Goal: Information Seeking & Learning: Learn about a topic

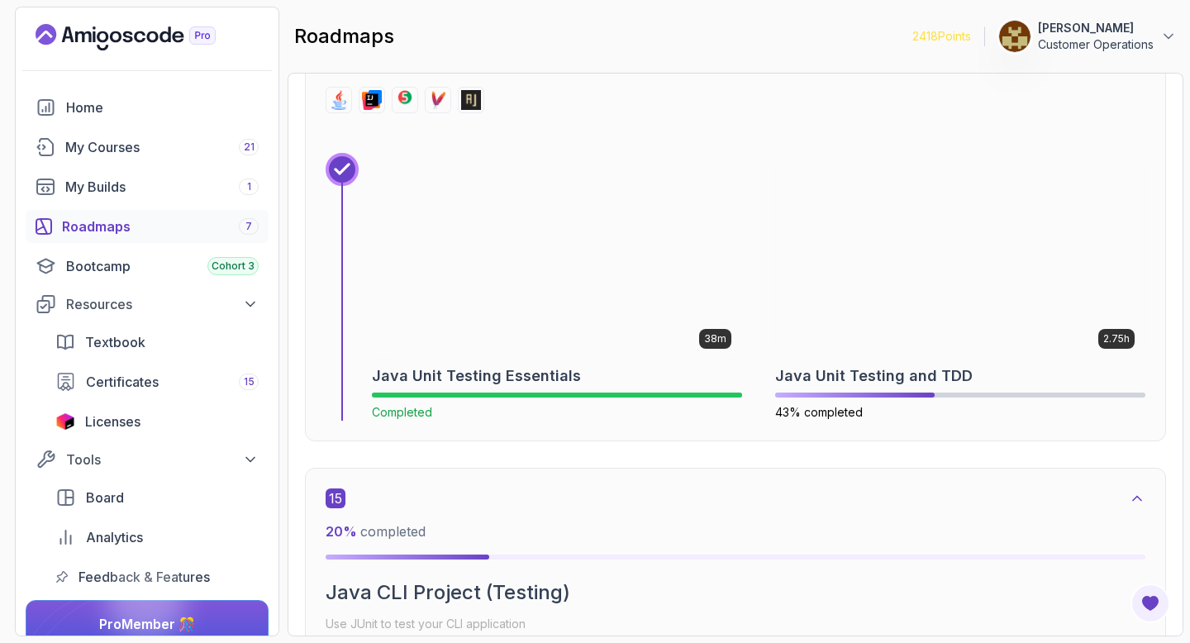
scroll to position [9574, 0]
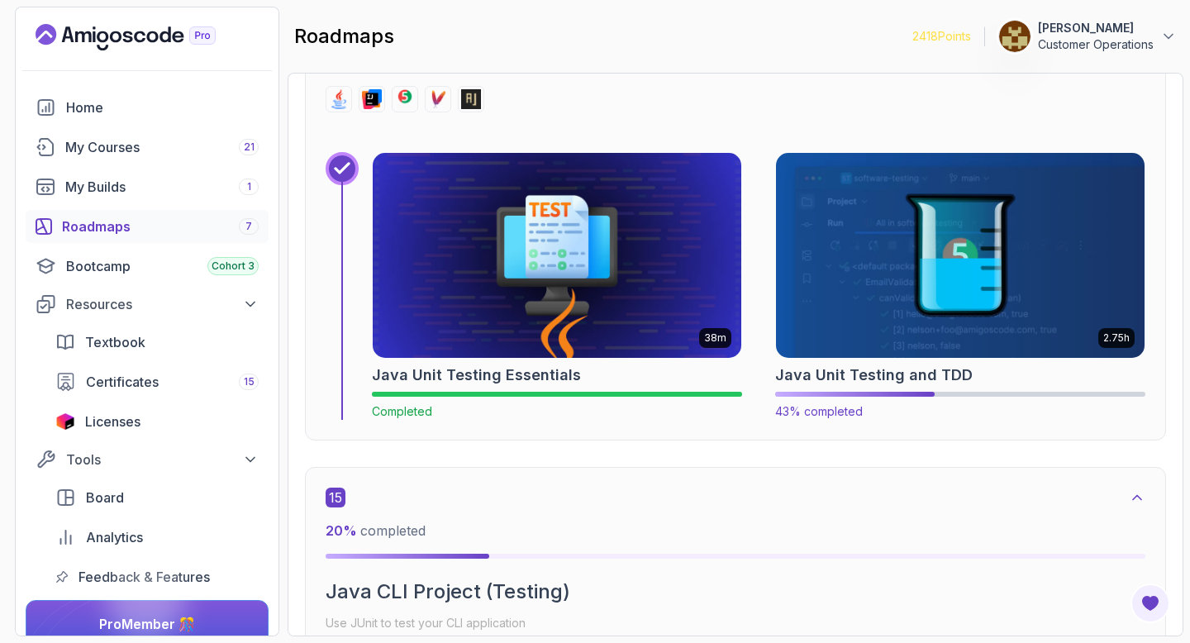
click at [944, 307] on img at bounding box center [960, 255] width 387 height 215
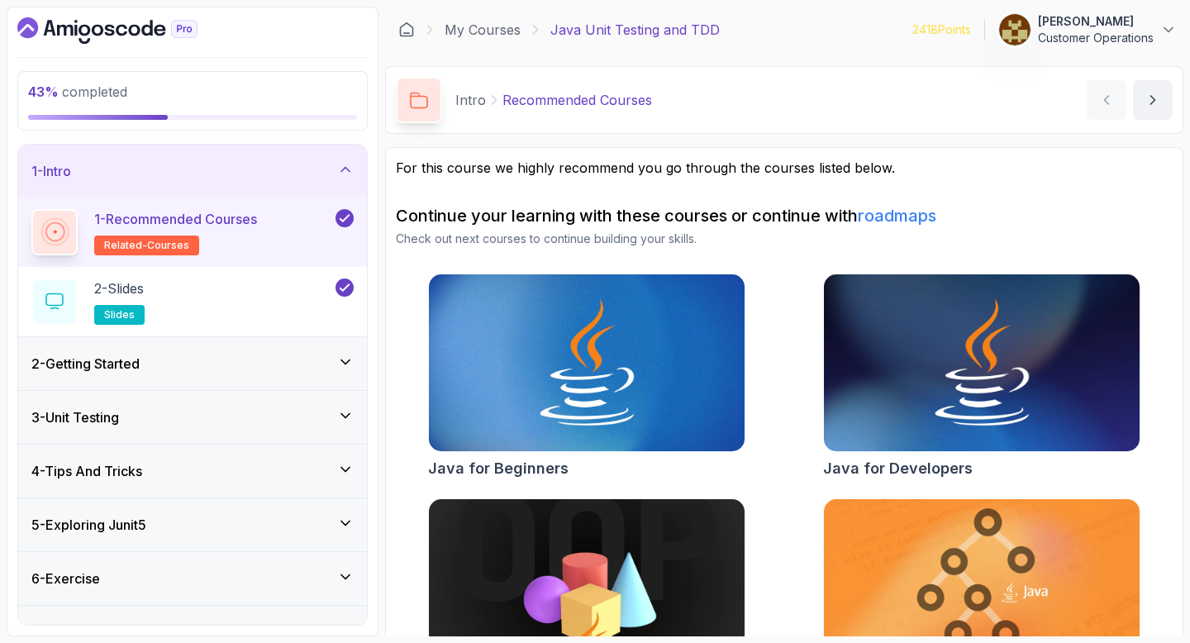
click at [123, 535] on div "5 - Exploring Junit5" at bounding box center [192, 524] width 349 height 53
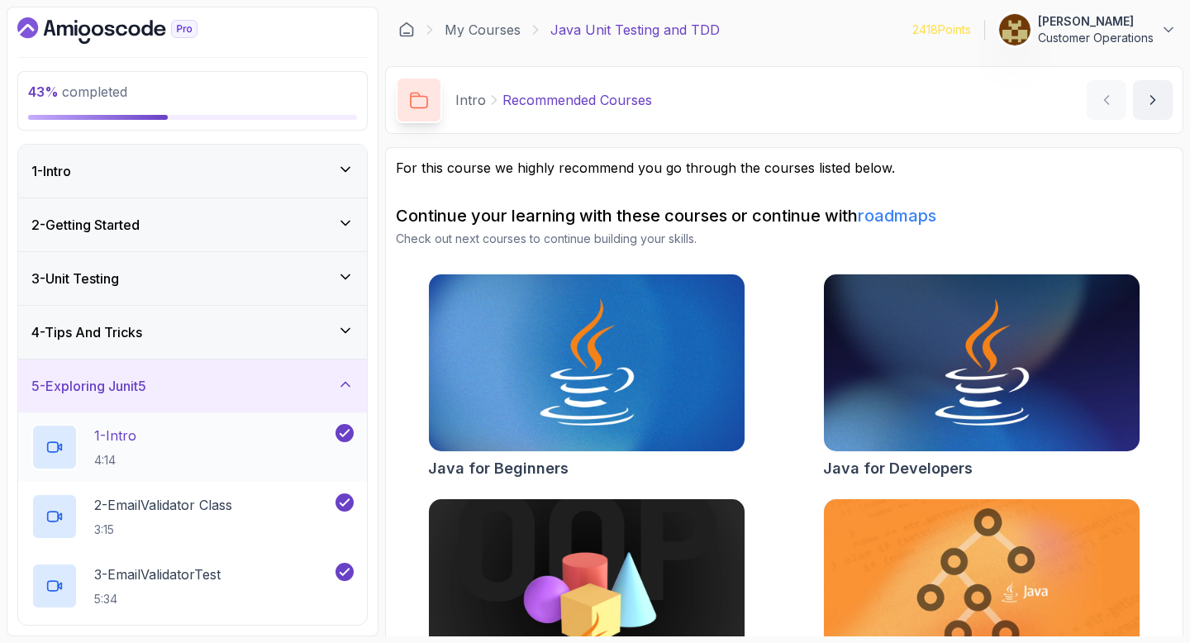
click at [230, 441] on div "1 - Intro 4:14" at bounding box center [181, 447] width 301 height 46
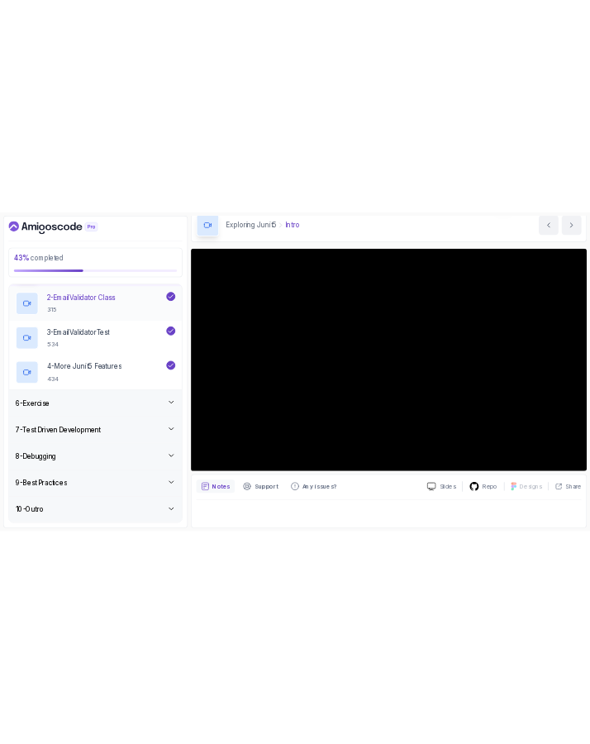
scroll to position [237, 0]
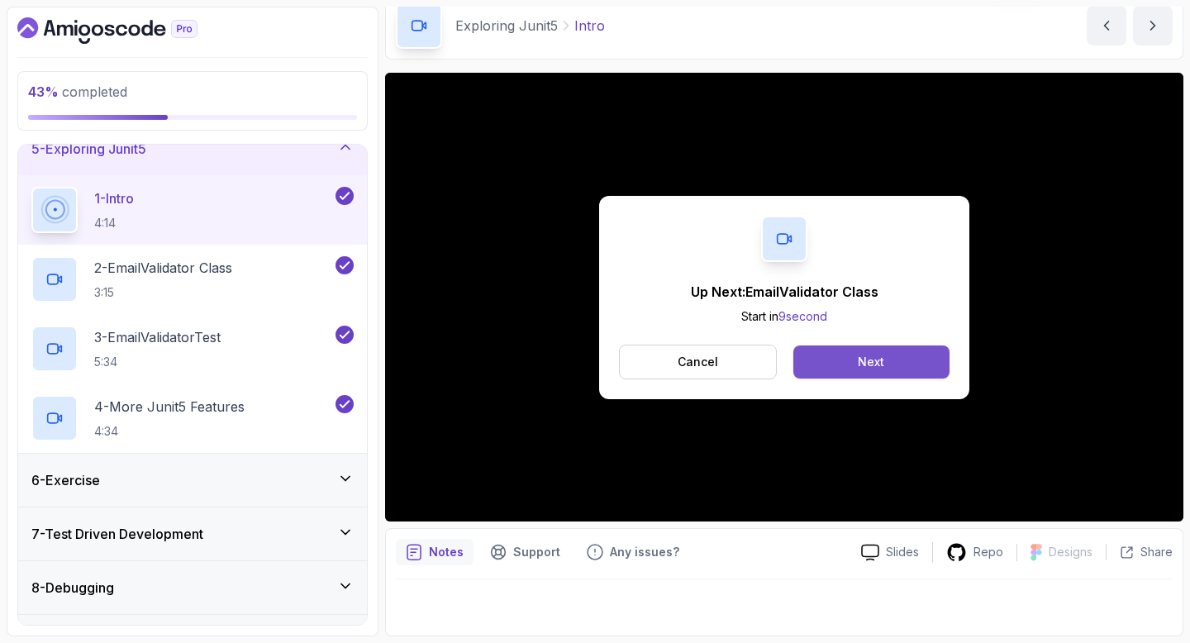
click at [821, 370] on button "Next" at bounding box center [871, 361] width 156 height 33
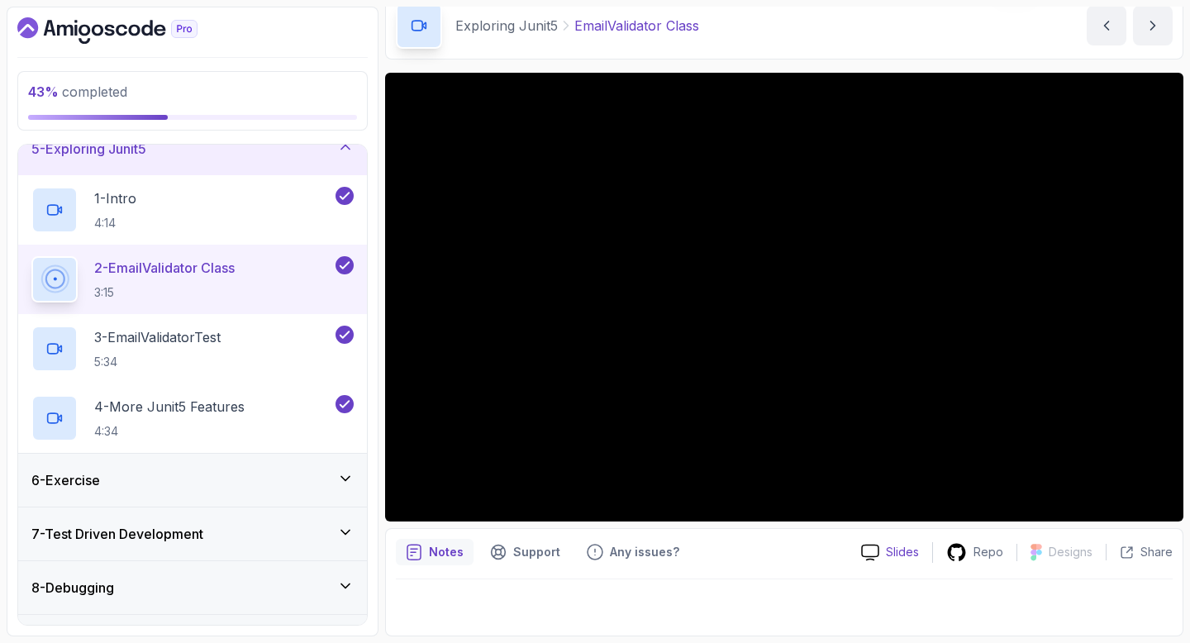
click at [907, 545] on p "Slides" at bounding box center [902, 552] width 33 height 17
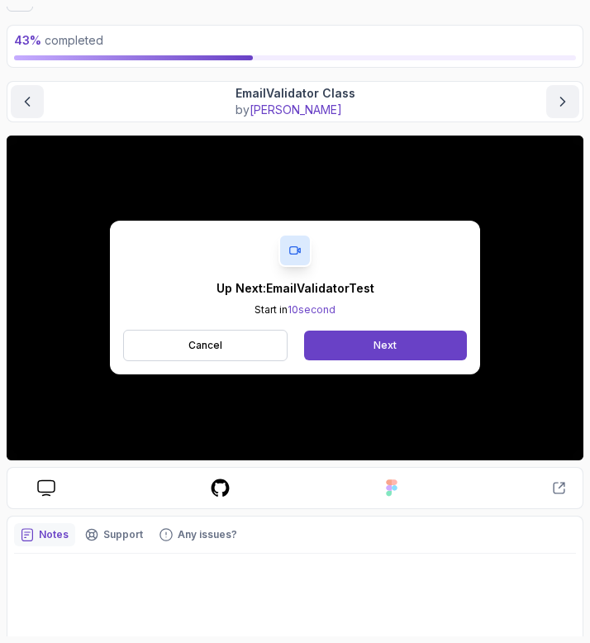
click at [413, 319] on div "Up Next: EmailValidatorTest Start in 10 second Cancel Next" at bounding box center [295, 298] width 370 height 154
click at [267, 347] on button "Cancel" at bounding box center [205, 345] width 164 height 31
click at [336, 348] on button "Next" at bounding box center [385, 346] width 163 height 30
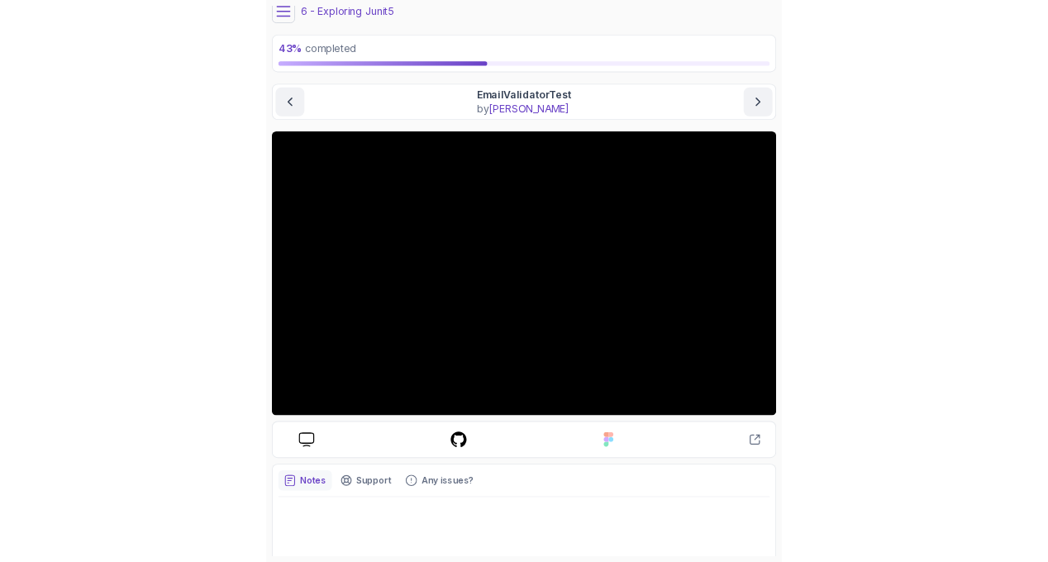
scroll to position [54, 0]
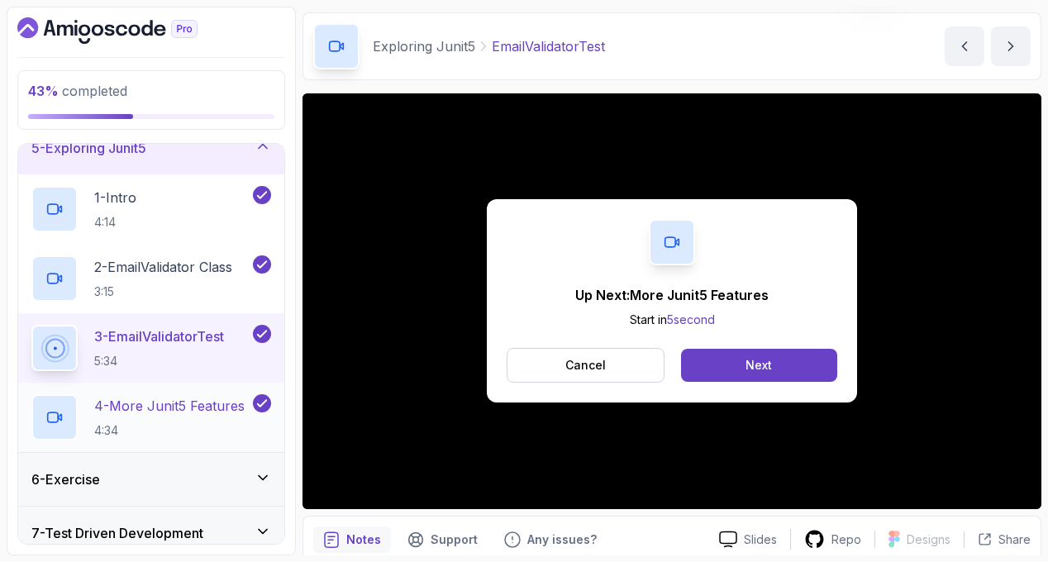
click at [173, 426] on p "4:34" at bounding box center [169, 430] width 150 height 17
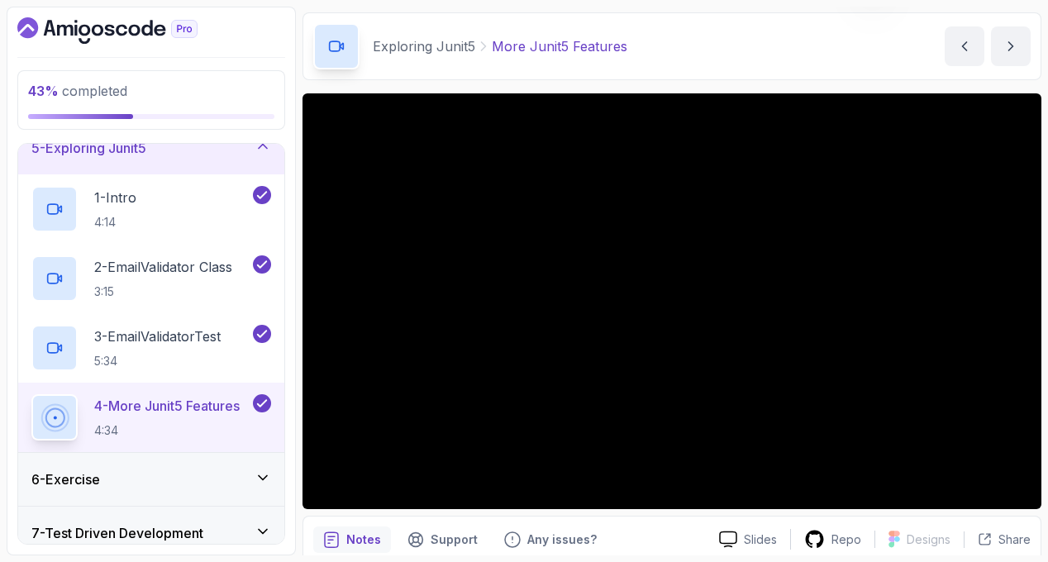
click at [135, 476] on div "6 - Exercise" at bounding box center [151, 479] width 240 height 20
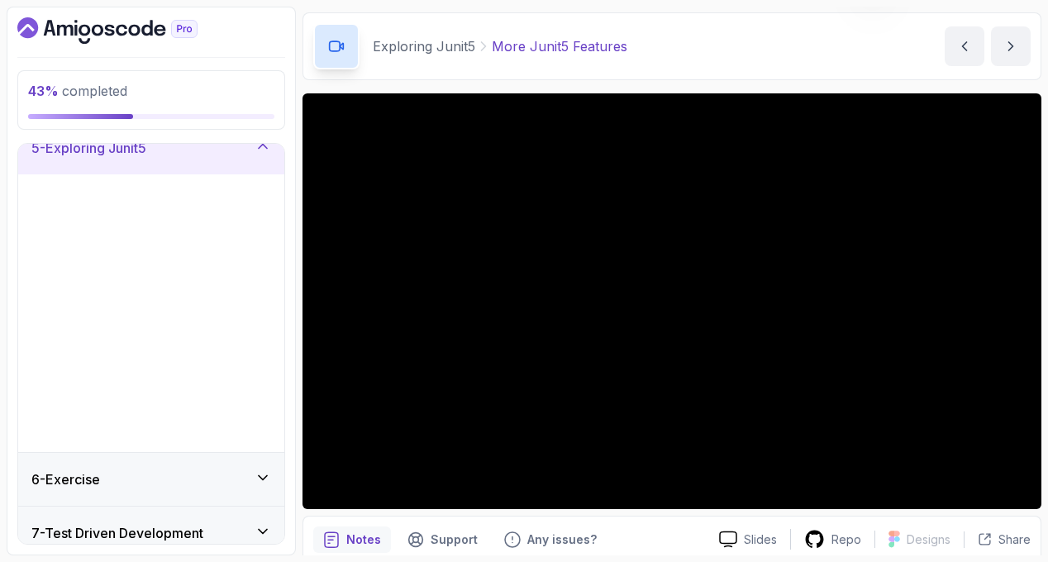
scroll to position [237, 0]
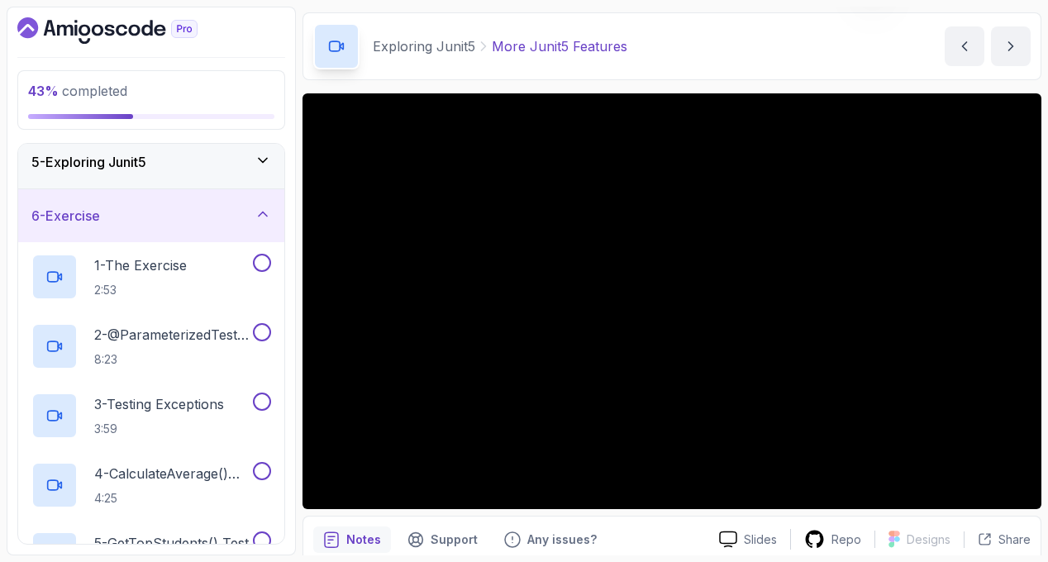
click at [155, 226] on div "6 - Exercise" at bounding box center [151, 215] width 266 height 53
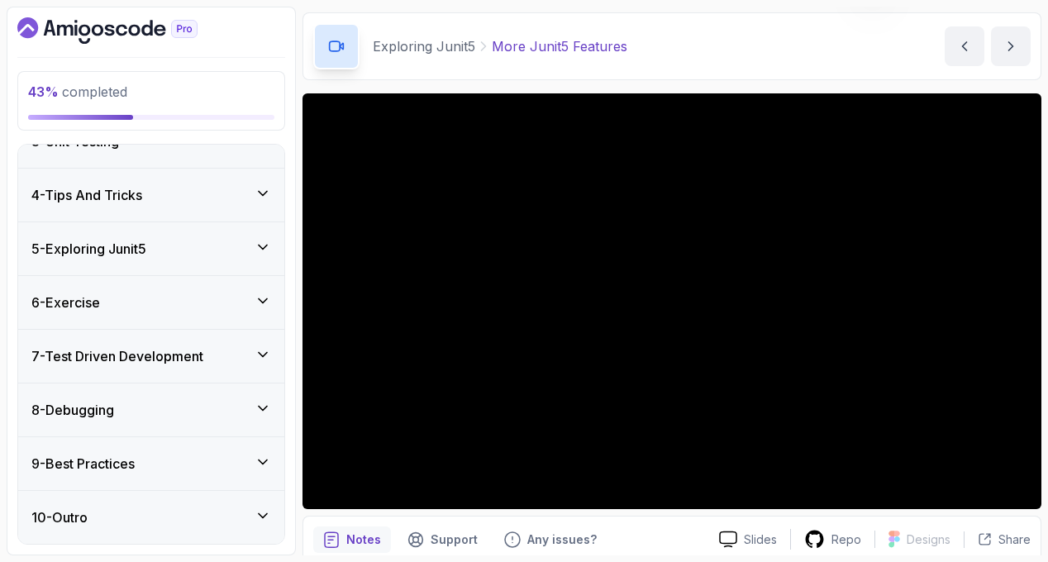
scroll to position [136, 0]
click at [150, 175] on div "4 - Tips And Tricks" at bounding box center [151, 195] width 266 height 53
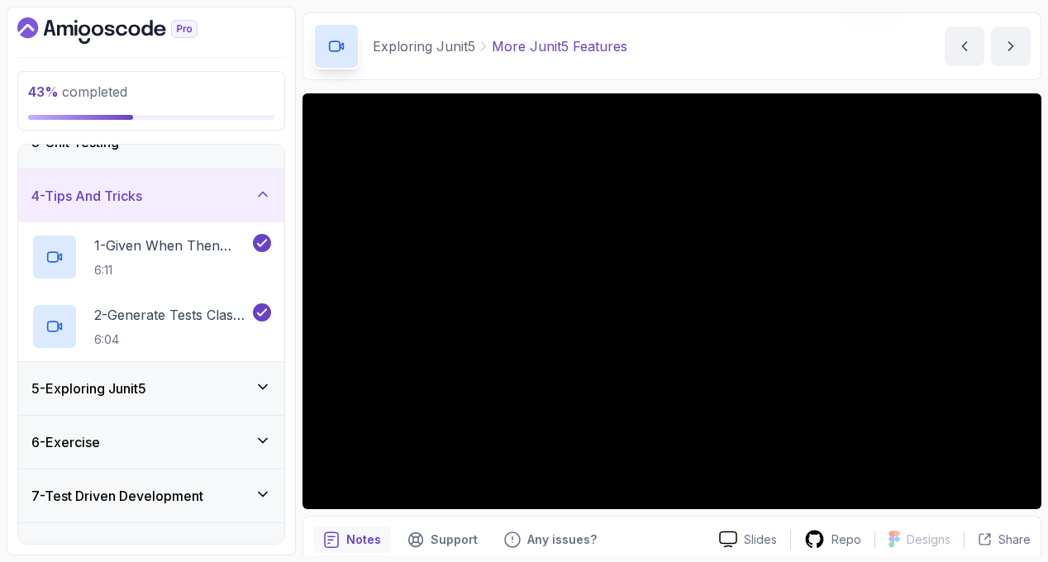
click at [137, 196] on h3 "4 - Tips And Tricks" at bounding box center [86, 196] width 111 height 20
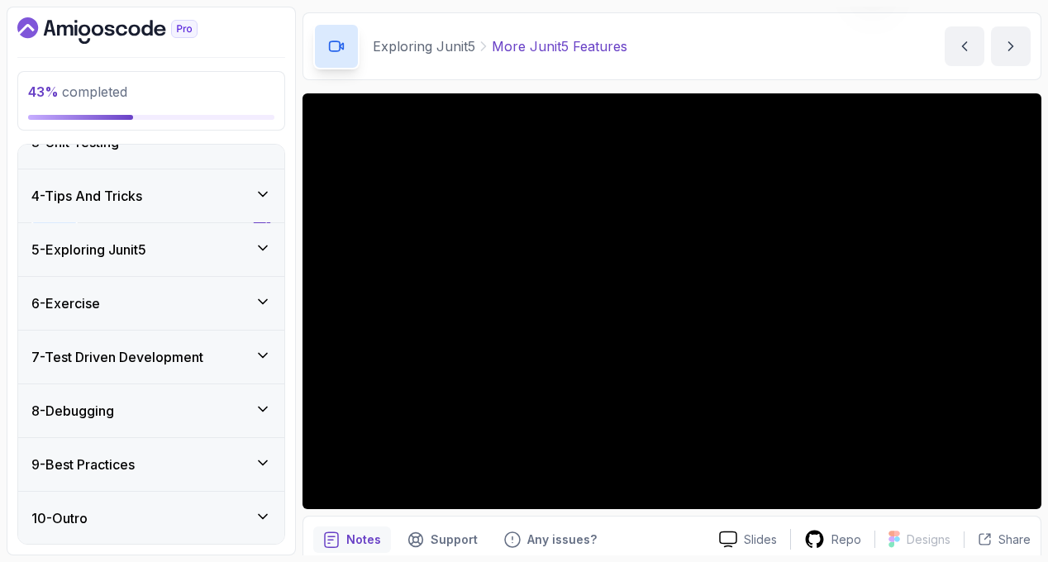
click at [137, 293] on div "6 - Exercise" at bounding box center [151, 303] width 240 height 20
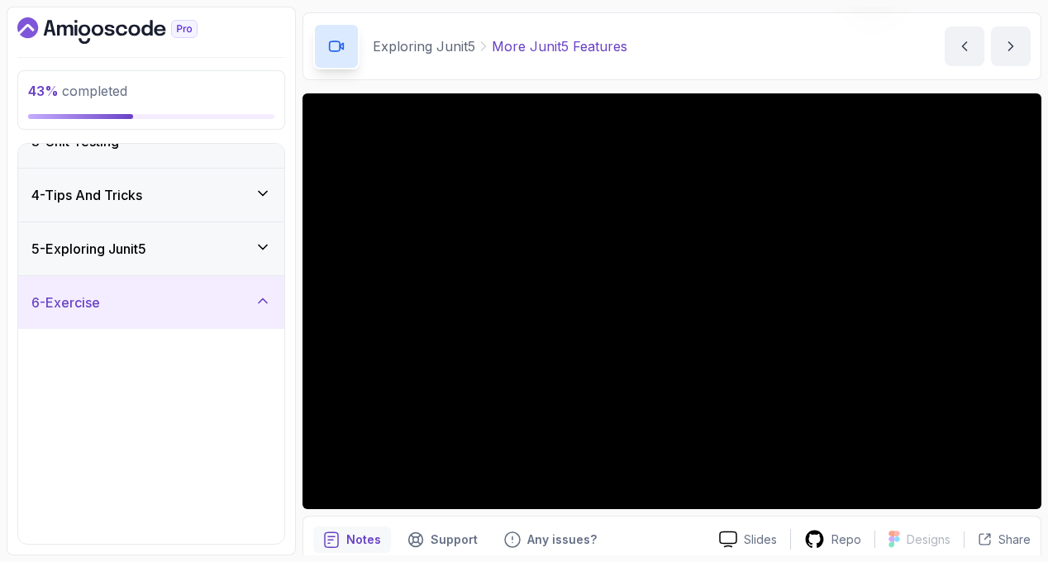
click at [143, 257] on h3 "5 - Exploring Junit5" at bounding box center [88, 249] width 115 height 20
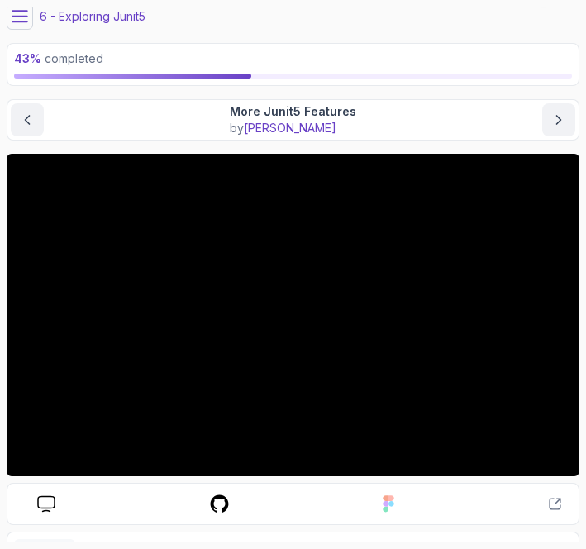
scroll to position [54, 0]
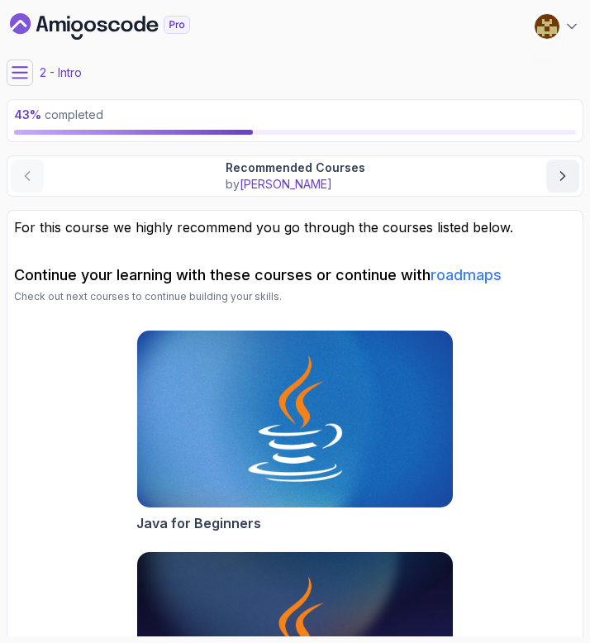
click at [12, 75] on icon at bounding box center [20, 72] width 17 height 17
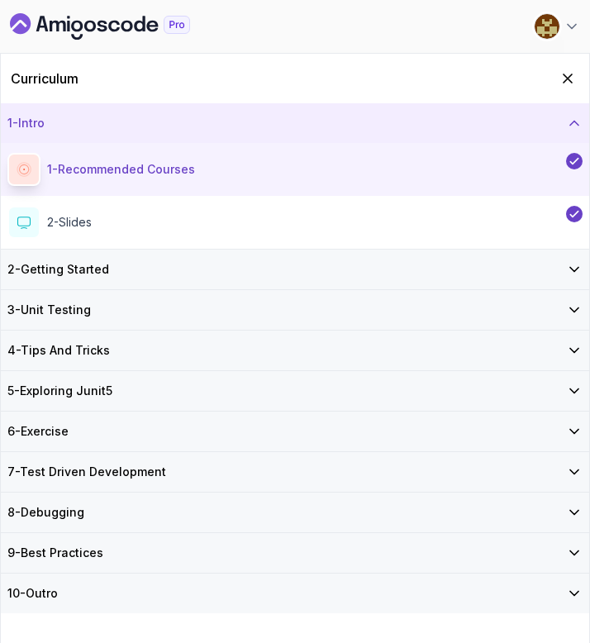
click at [126, 384] on div "5 - Exploring Junit5" at bounding box center [294, 391] width 575 height 17
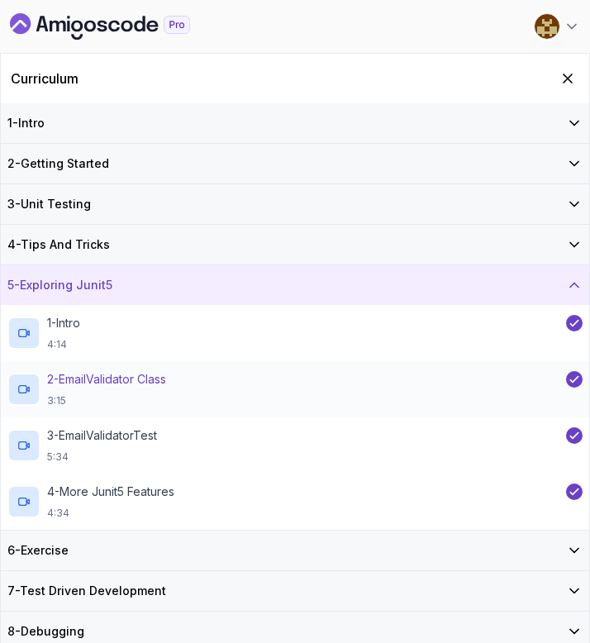
click at [166, 372] on p "2 - EmailValidator Class" at bounding box center [106, 379] width 119 height 17
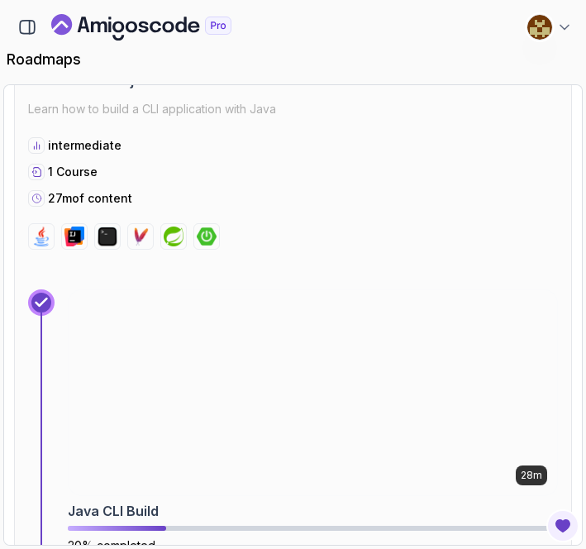
scroll to position [2449, 0]
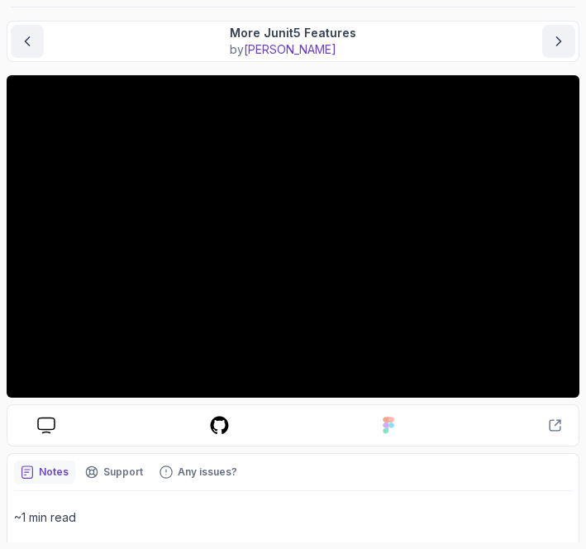
scroll to position [117, 0]
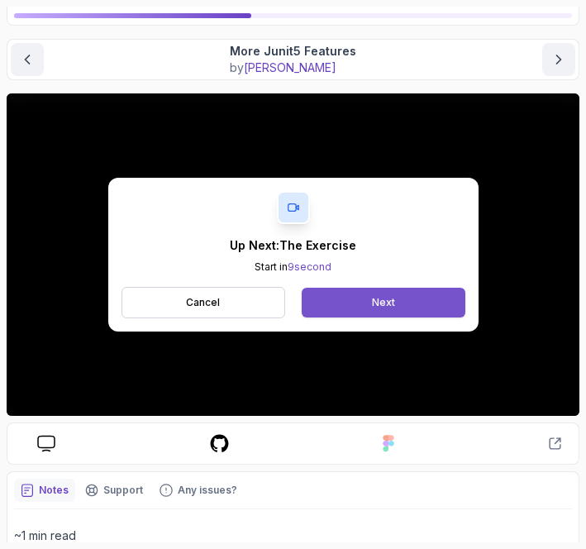
click at [387, 304] on div "Next" at bounding box center [383, 302] width 23 height 13
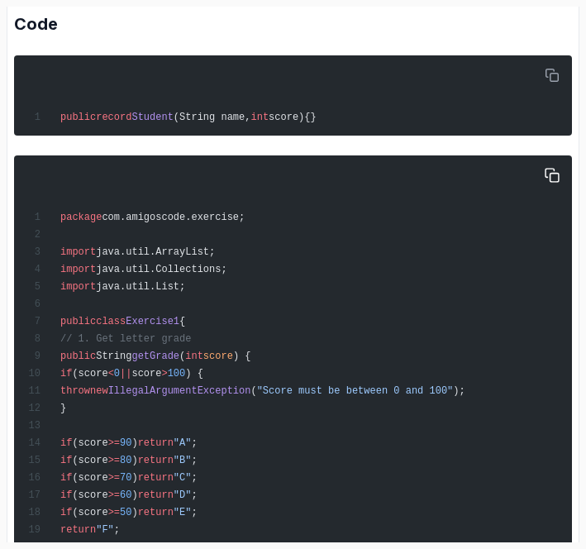
scroll to position [740, 0]
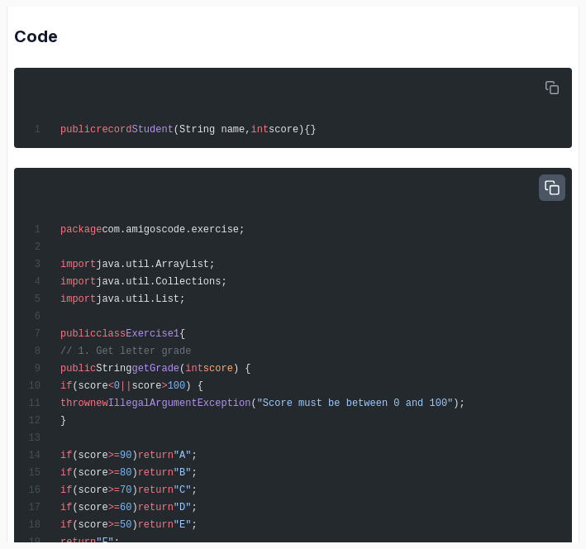
click at [555, 194] on button "button" at bounding box center [552, 187] width 26 height 26
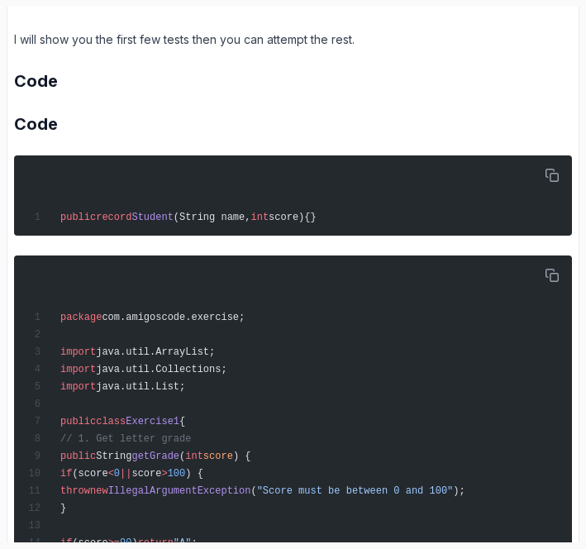
scroll to position [668, 0]
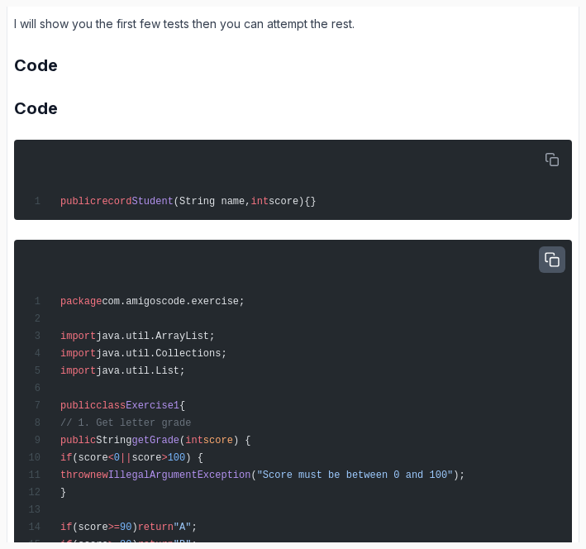
click at [552, 264] on icon "button" at bounding box center [551, 259] width 13 height 13
click at [552, 264] on icon "button" at bounding box center [552, 259] width 17 height 17
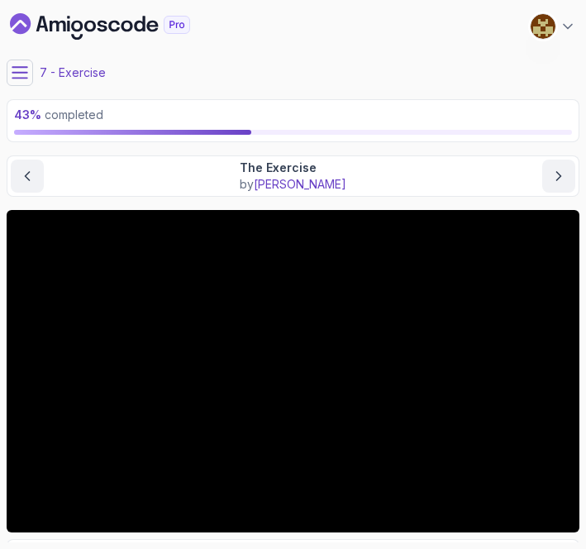
scroll to position [157, 0]
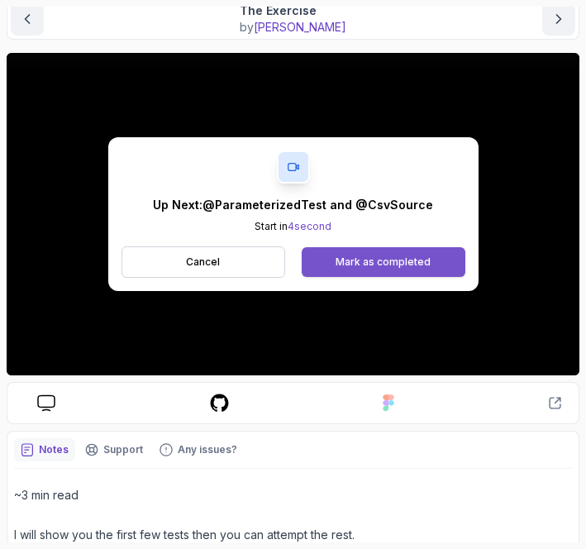
click at [357, 263] on div "Mark as completed" at bounding box center [383, 261] width 95 height 13
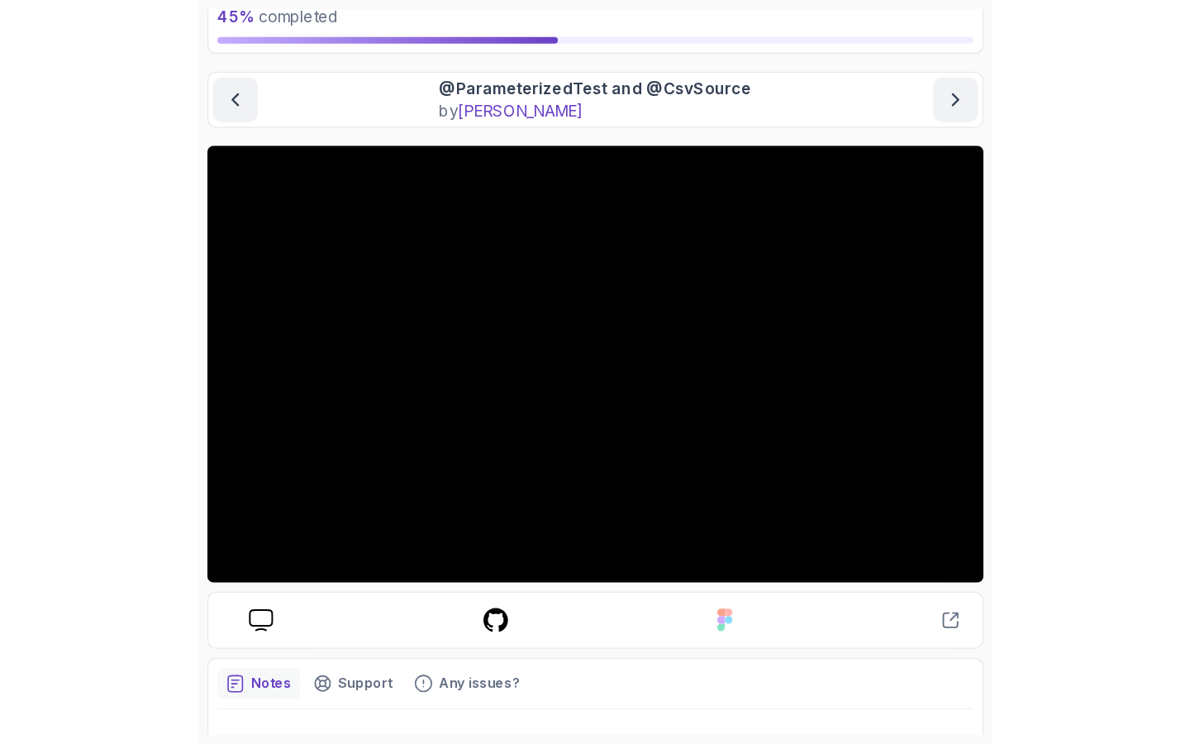
scroll to position [104, 0]
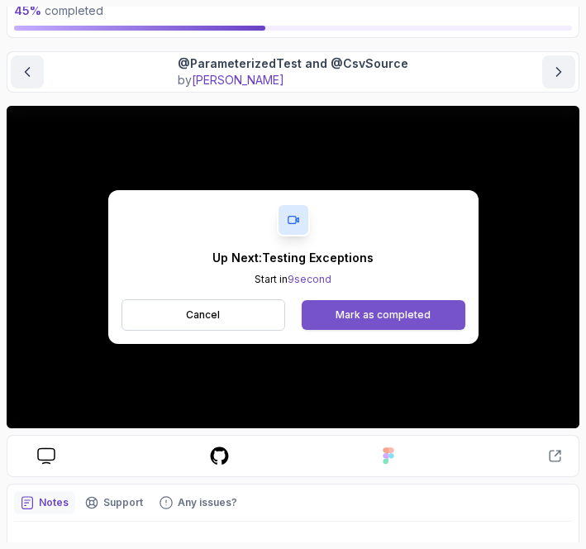
click at [343, 318] on div "Mark as completed" at bounding box center [383, 314] width 95 height 13
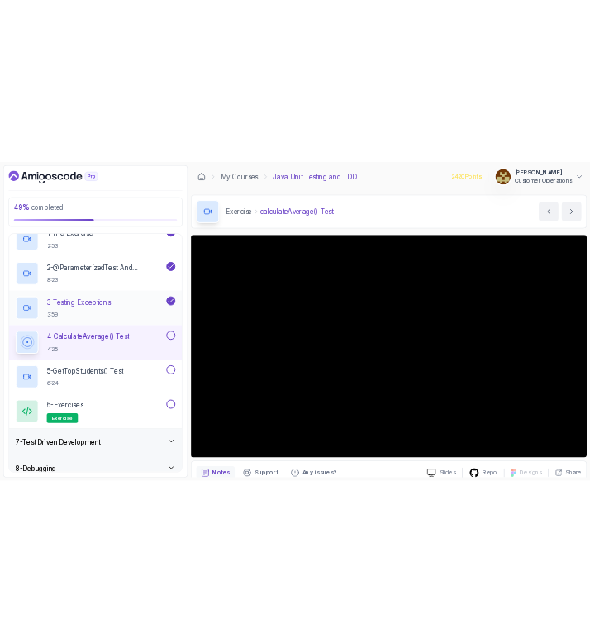
scroll to position [359, 0]
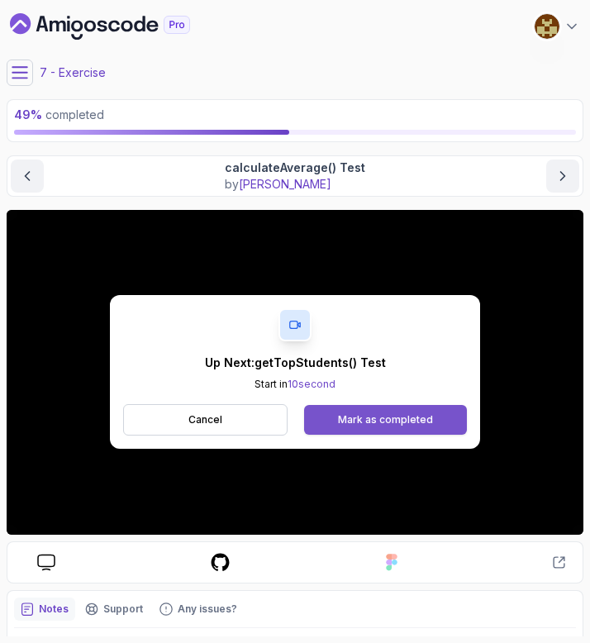
click at [362, 424] on div "Mark as completed" at bounding box center [385, 419] width 95 height 13
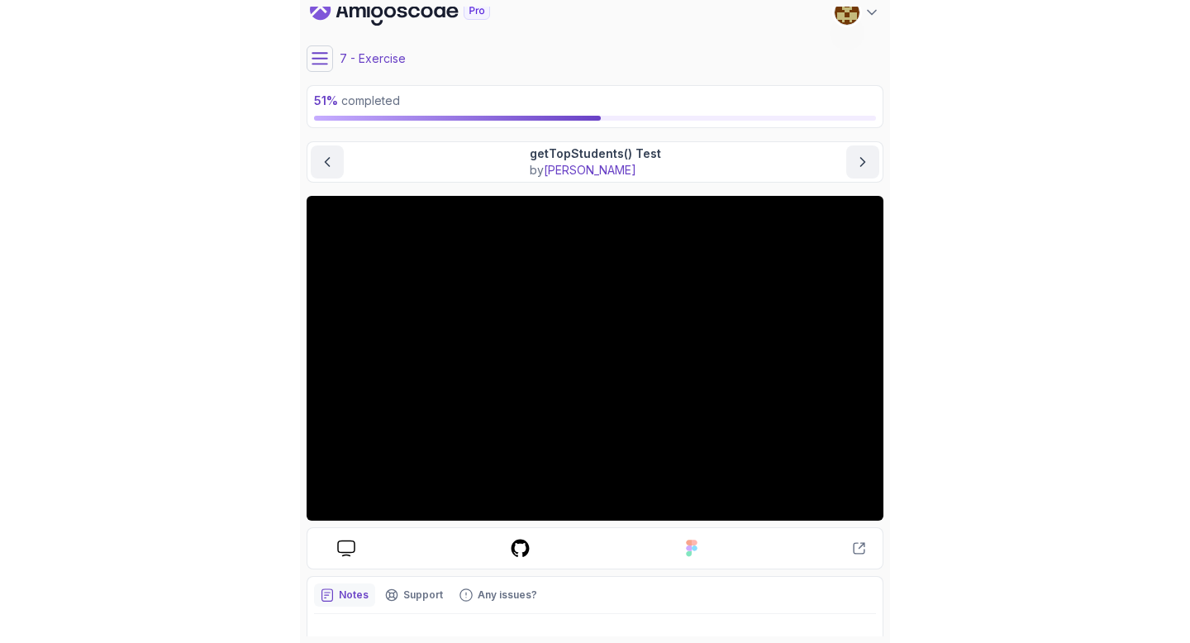
scroll to position [15, 0]
